Goal: Complete application form: Complete application form

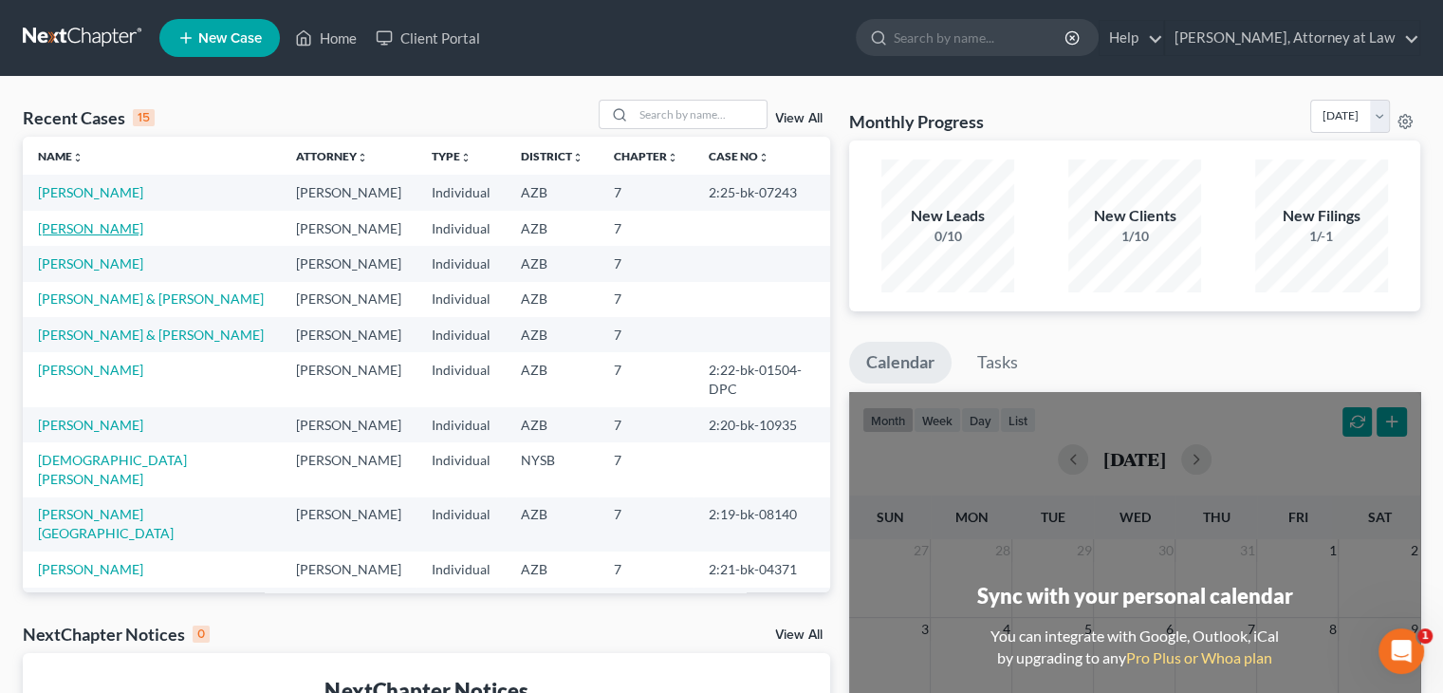
click at [77, 229] on link "[PERSON_NAME]" at bounding box center [90, 228] width 105 height 16
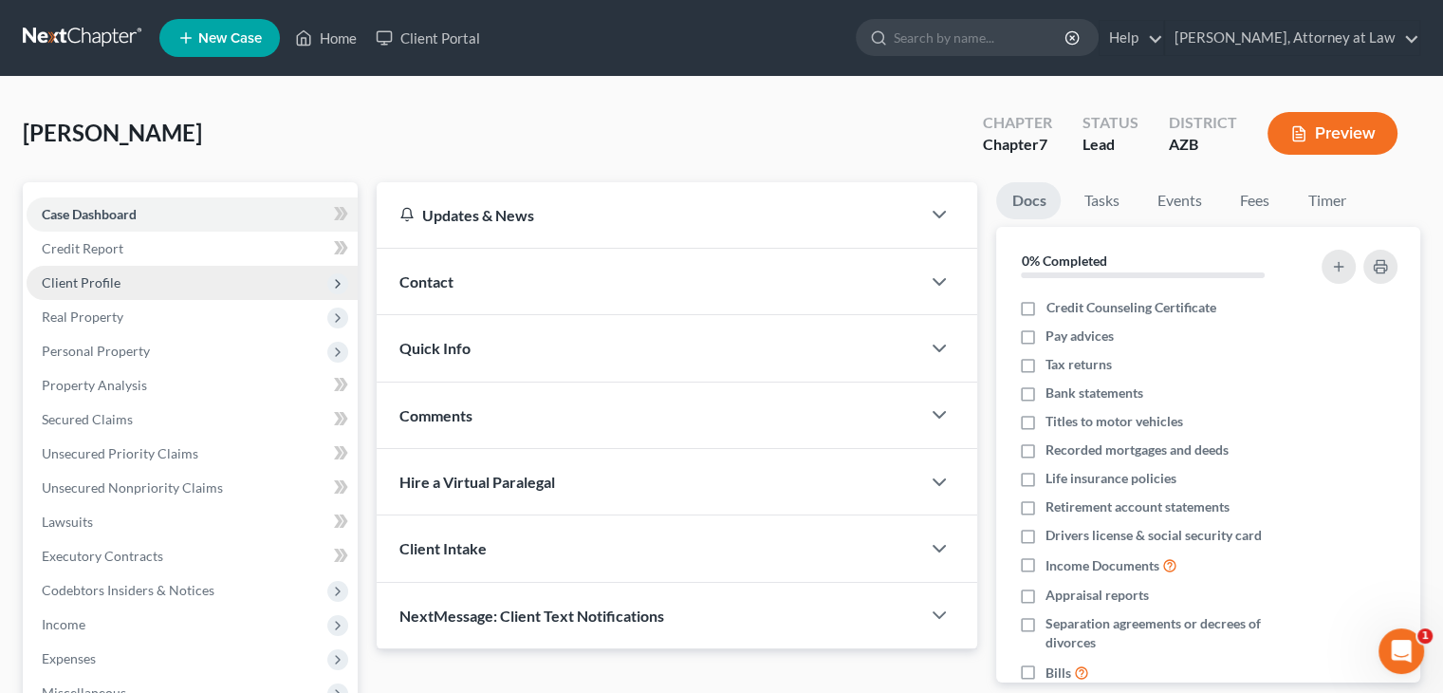
click at [87, 278] on span "Client Profile" at bounding box center [81, 282] width 79 height 16
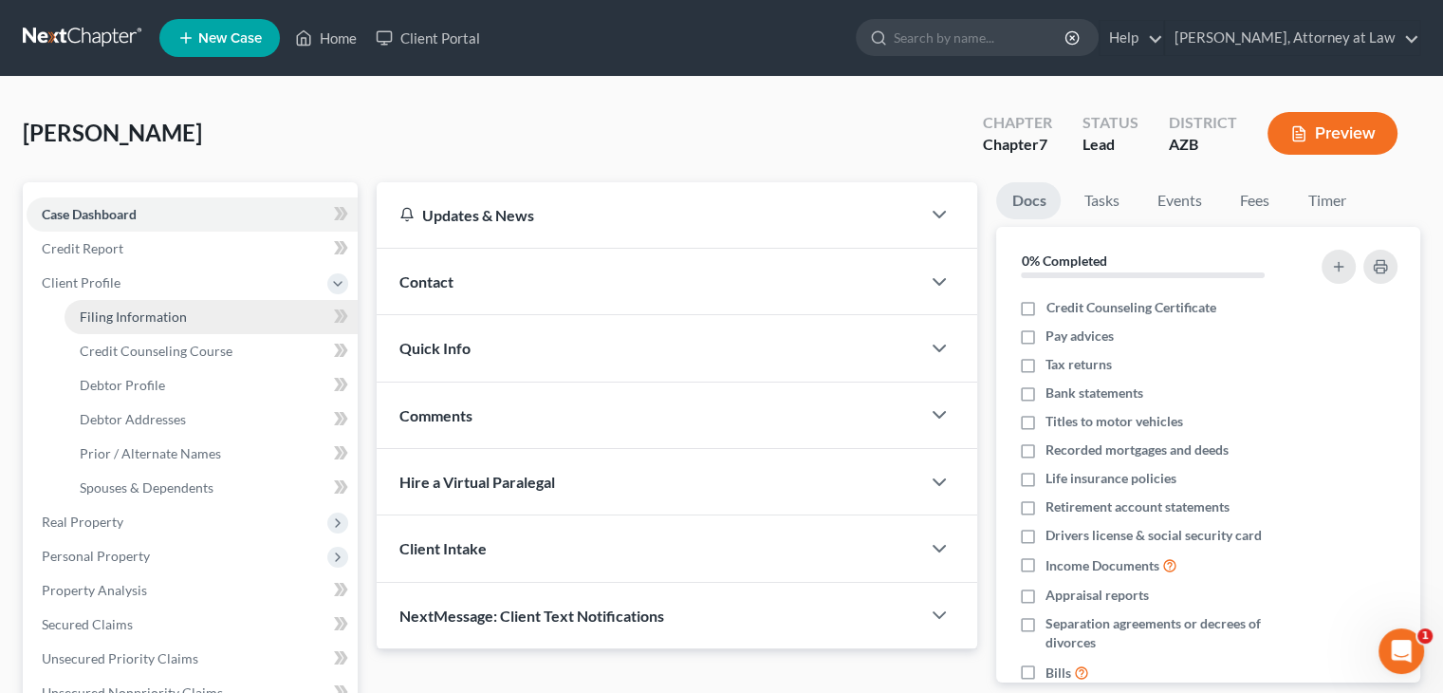
click at [118, 323] on span "Filing Information" at bounding box center [133, 316] width 107 height 16
select select "1"
select select "0"
select select "3"
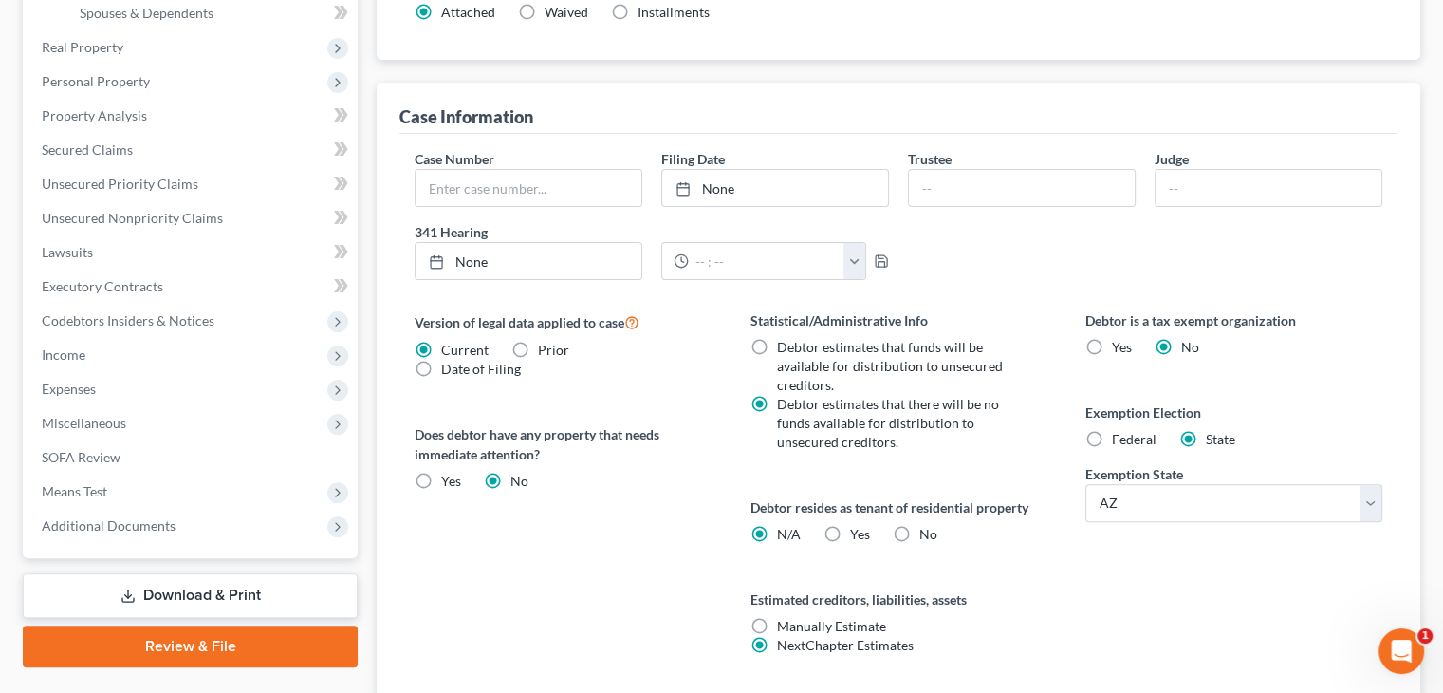
scroll to position [95, 0]
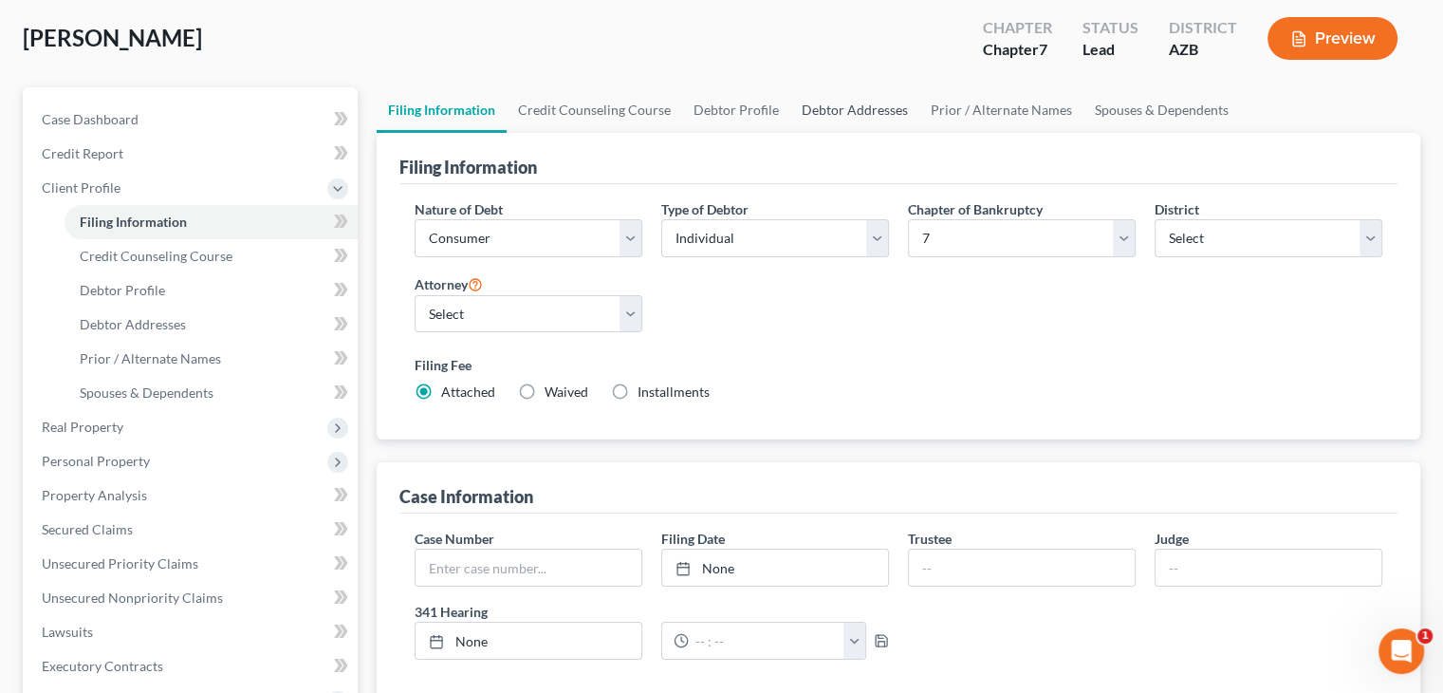
click at [820, 115] on link "Debtor Addresses" at bounding box center [855, 110] width 129 height 46
